Goal: Information Seeking & Learning: Learn about a topic

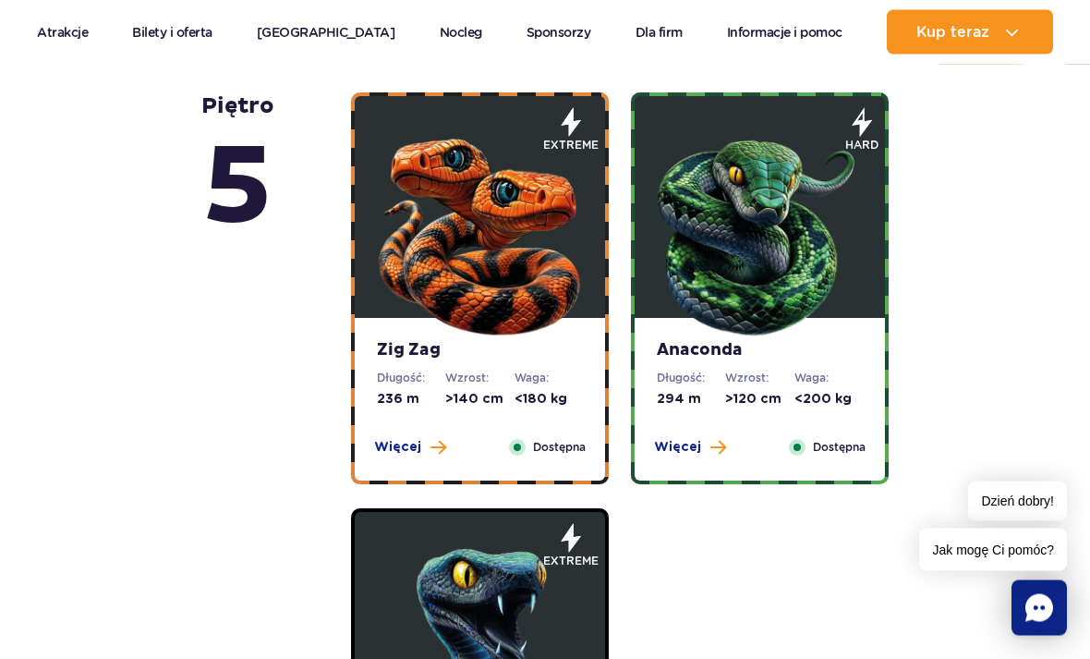
scroll to position [1085, 0]
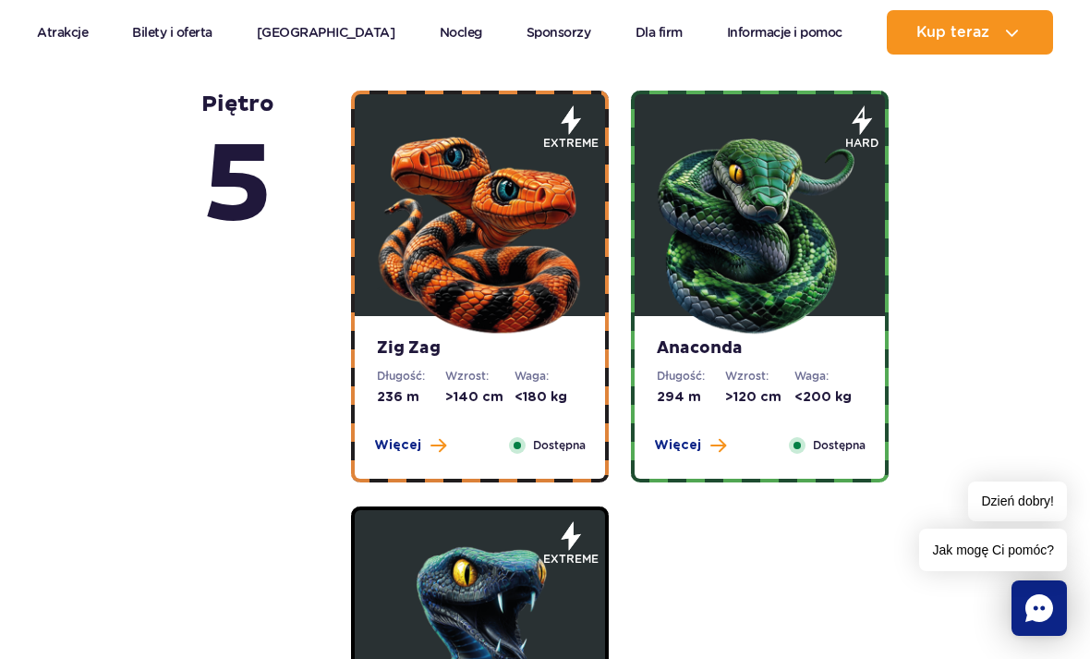
click at [418, 448] on span "Więcej" at bounding box center [397, 445] width 47 height 18
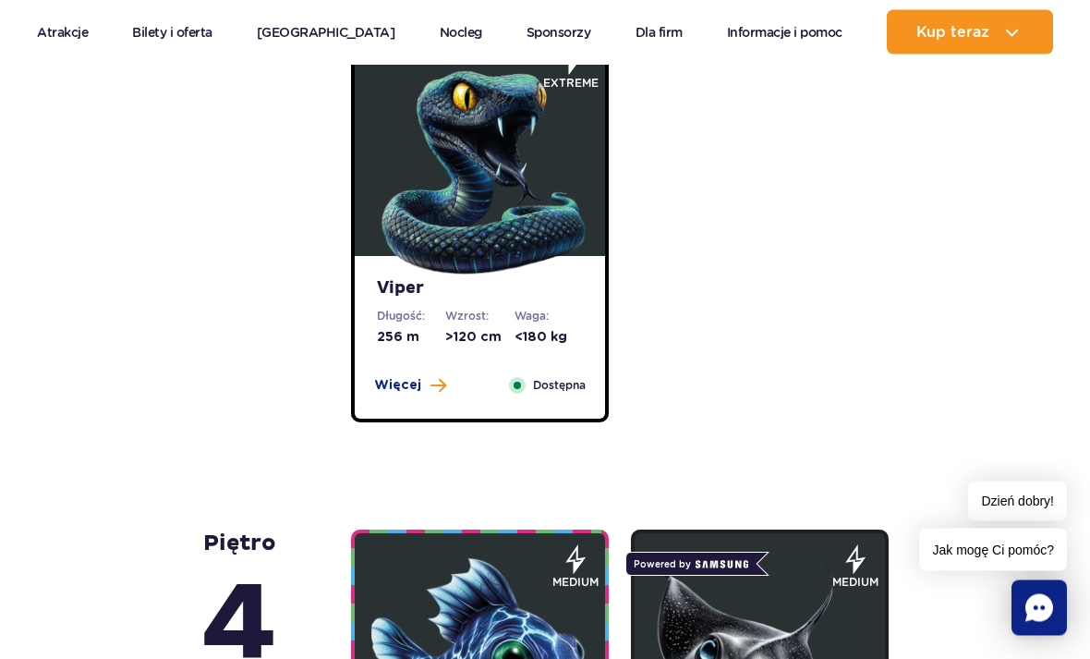
scroll to position [2559, 0]
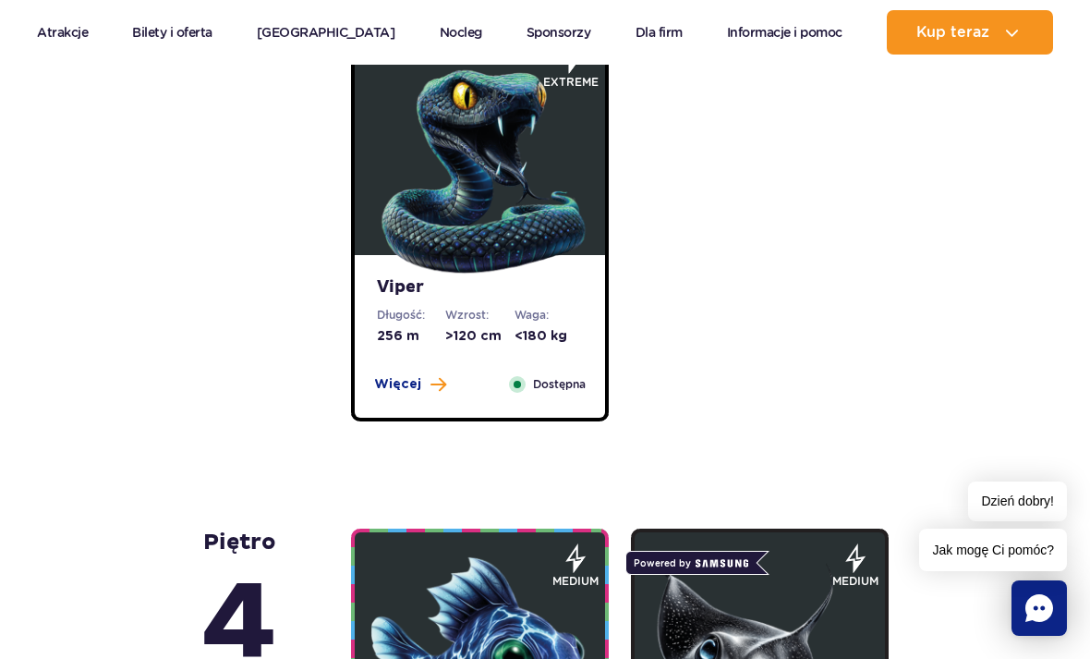
click at [408, 392] on span "Więcej" at bounding box center [397, 384] width 47 height 18
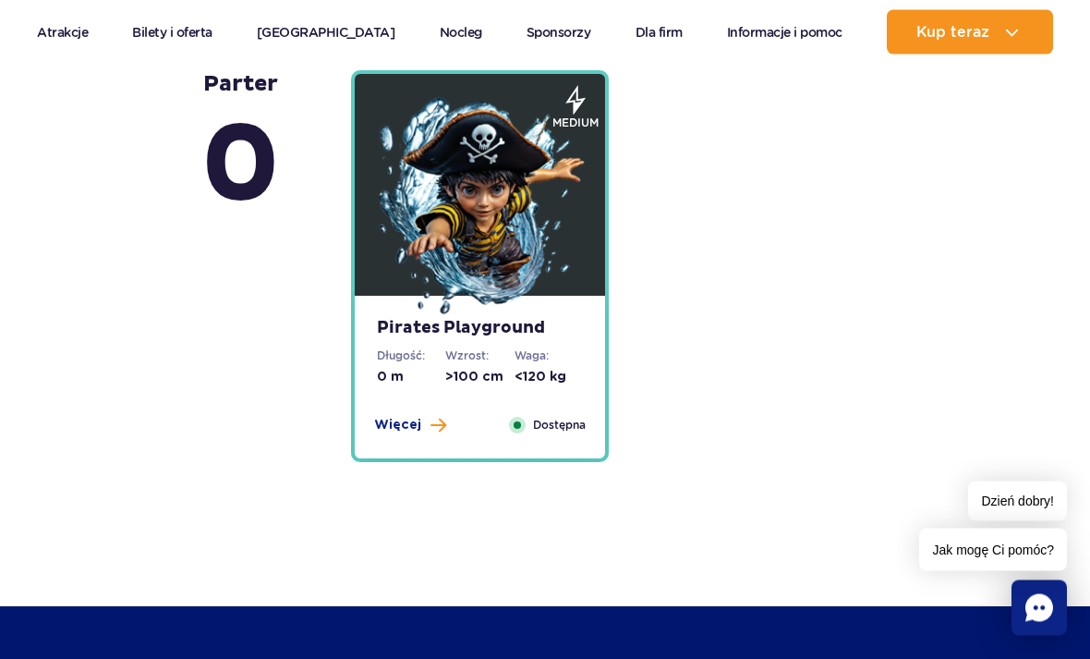
scroll to position [6672, 0]
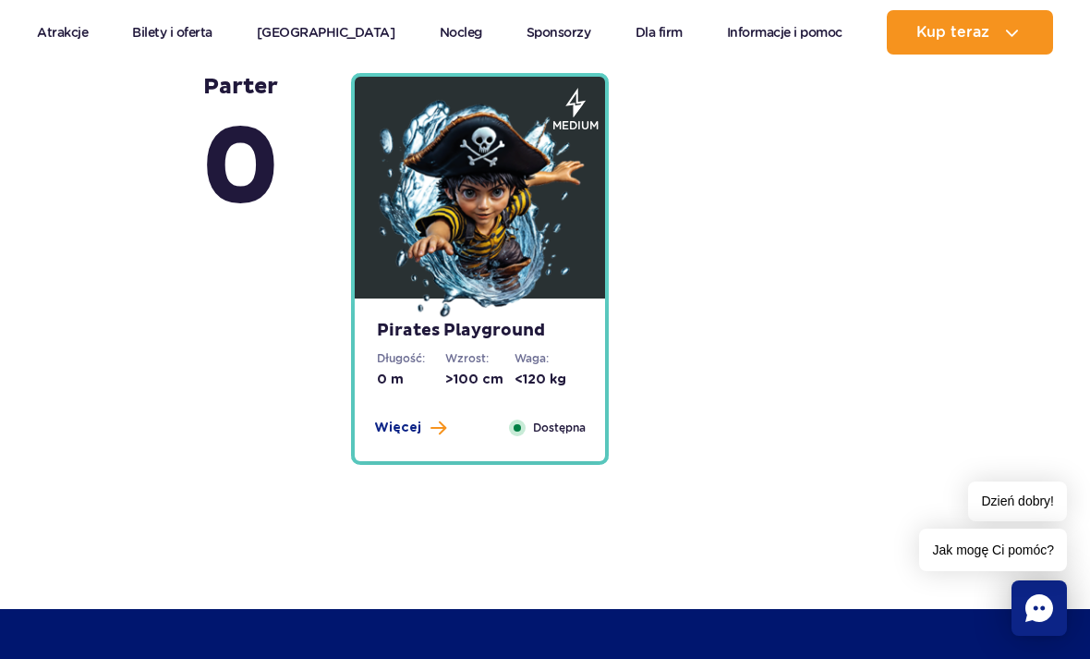
click at [557, 357] on dt "Waga:" at bounding box center [548, 358] width 68 height 17
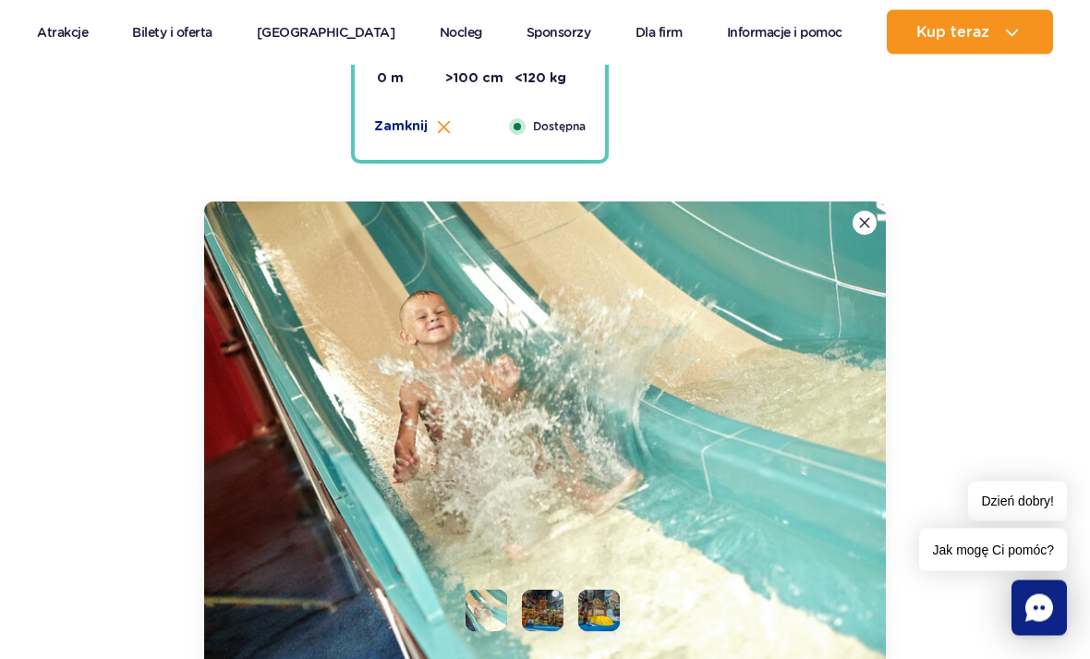
scroll to position [5966, 0]
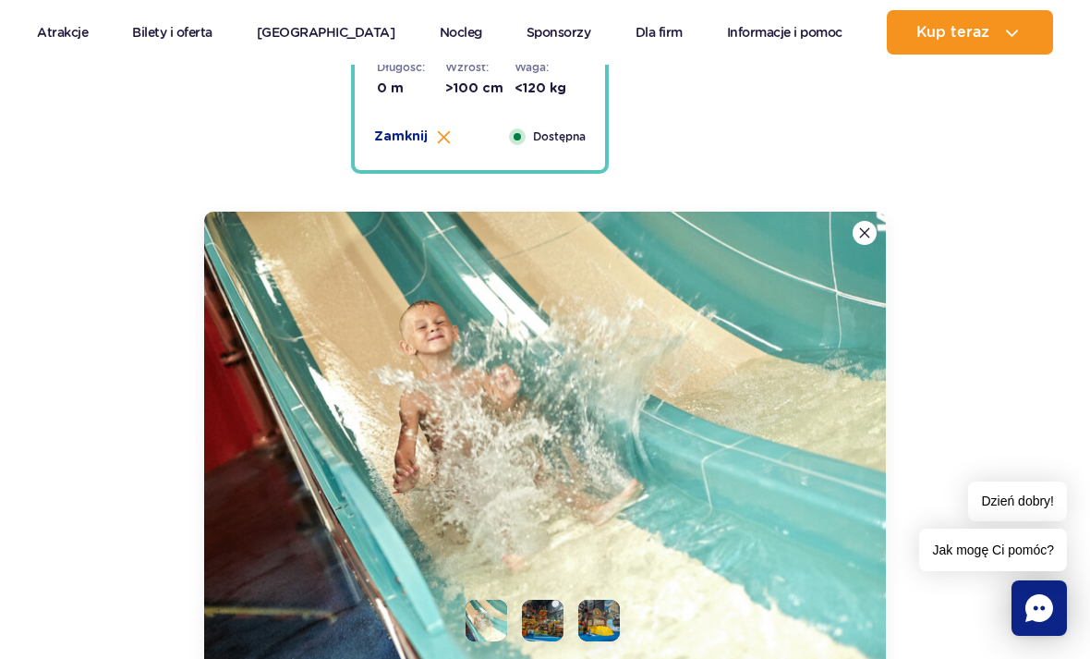
click at [589, 441] on img at bounding box center [545, 440] width 682 height 457
click at [542, 600] on li at bounding box center [543, 620] width 42 height 42
click at [553, 620] on img at bounding box center [543, 620] width 42 height 42
click at [600, 611] on li at bounding box center [599, 620] width 42 height 42
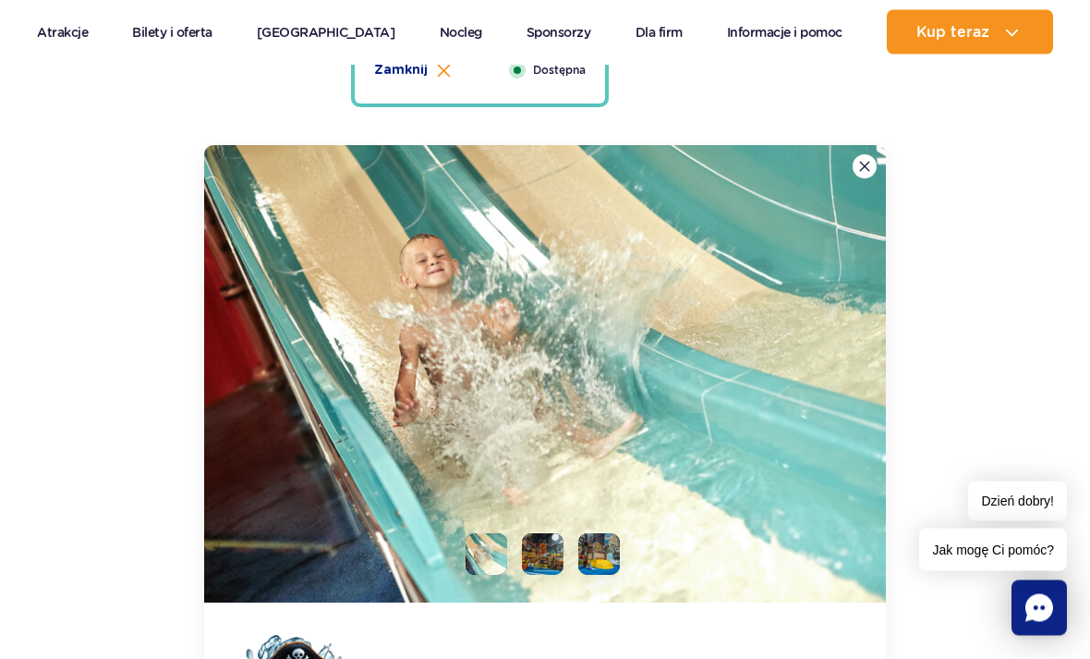
scroll to position [6065, 0]
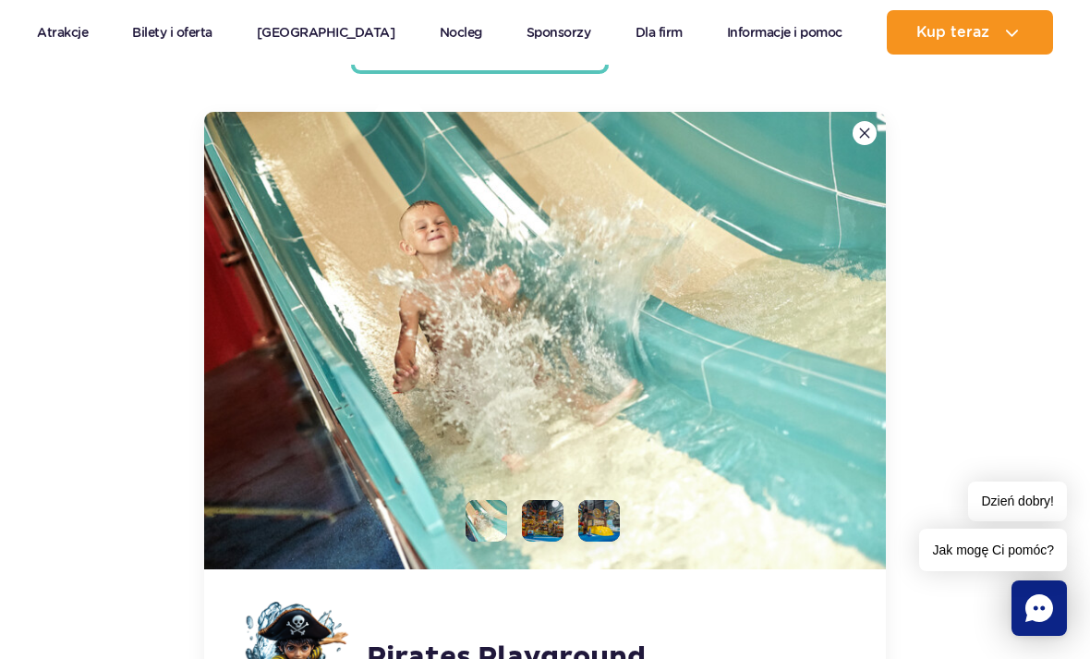
click at [550, 513] on li at bounding box center [543, 521] width 42 height 42
click at [491, 520] on li at bounding box center [486, 521] width 42 height 42
click at [553, 512] on li at bounding box center [543, 521] width 42 height 42
click at [592, 528] on li at bounding box center [599, 521] width 42 height 42
click at [859, 148] on img at bounding box center [545, 340] width 682 height 457
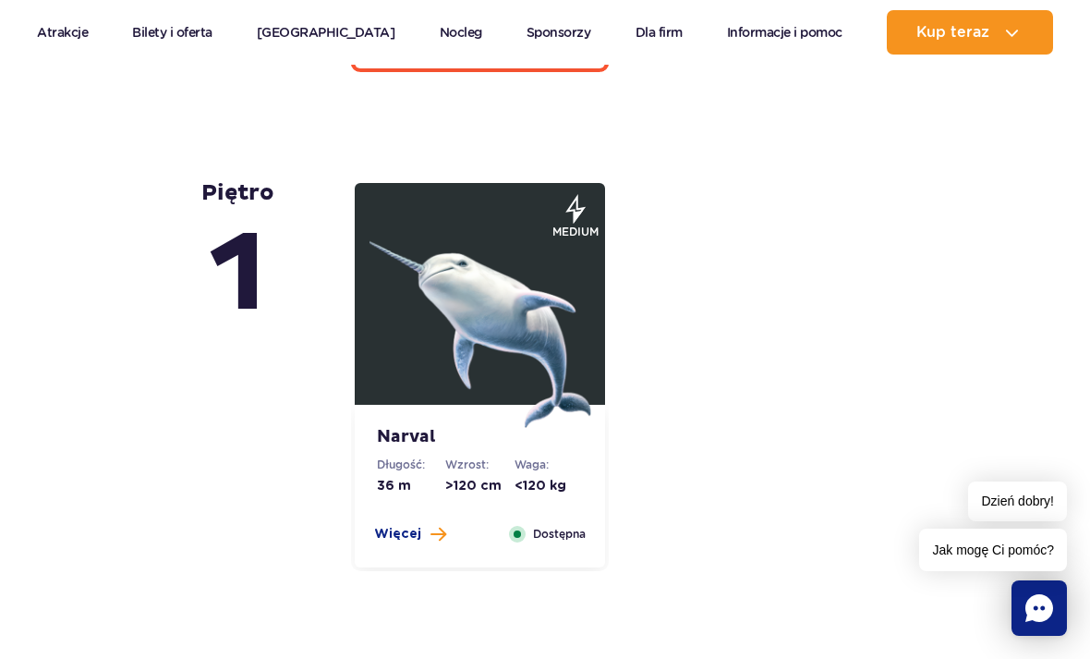
scroll to position [5069, 0]
